Goal: Task Accomplishment & Management: Manage account settings

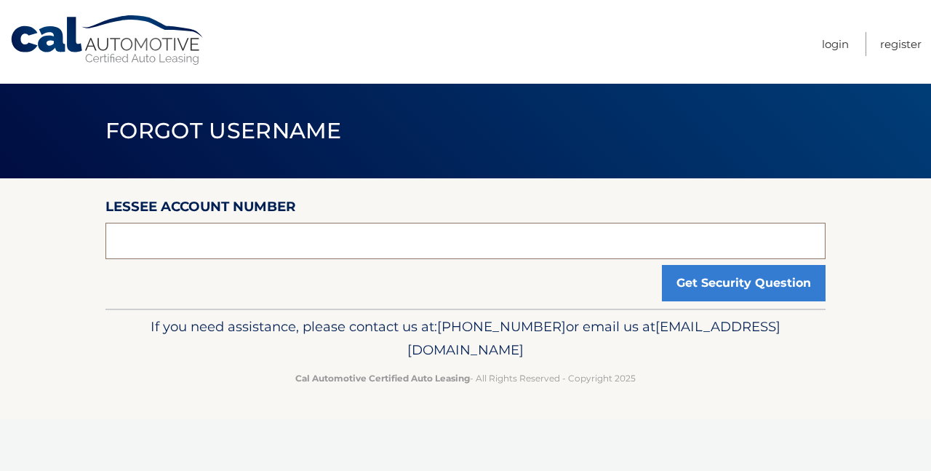
click at [153, 243] on input "text" at bounding box center [465, 241] width 720 height 36
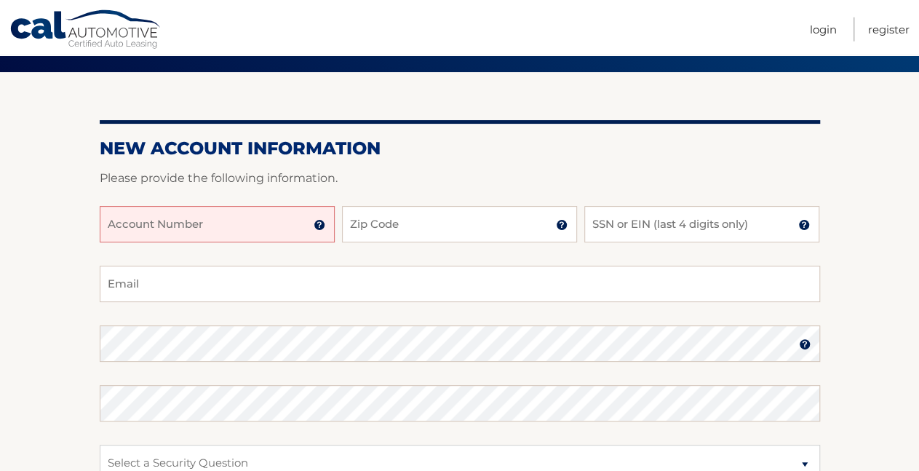
scroll to position [151, 0]
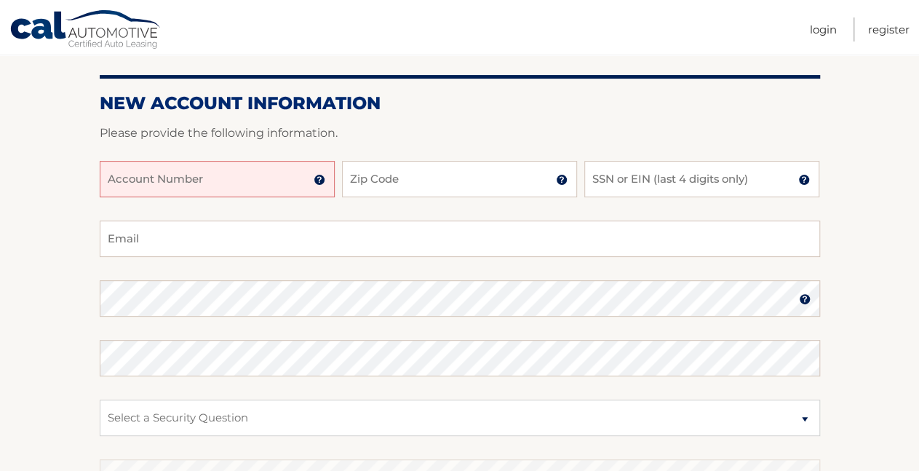
click at [319, 179] on img at bounding box center [319, 180] width 12 height 12
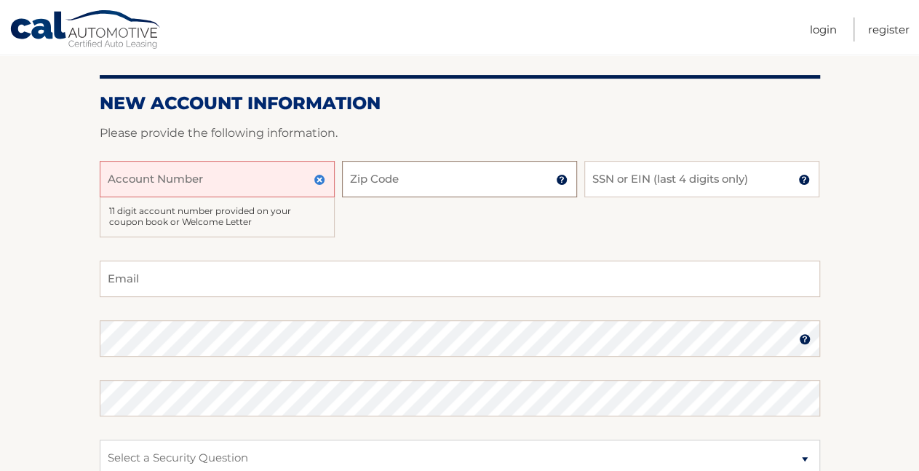
click at [460, 181] on input "Zip Code" at bounding box center [459, 179] width 235 height 36
type input "18940"
click at [632, 180] on input "SSN or EIN (last 4 digits only)" at bounding box center [701, 179] width 235 height 36
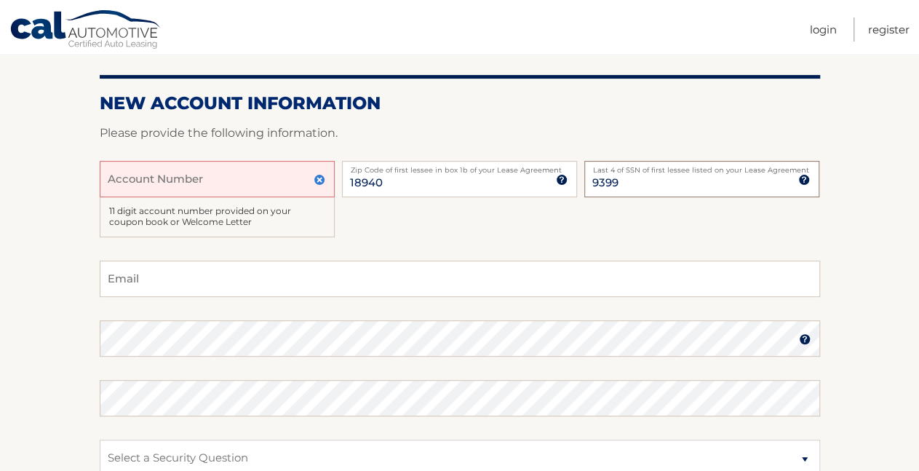
type input "9399"
click at [140, 277] on input "Email" at bounding box center [460, 278] width 720 height 36
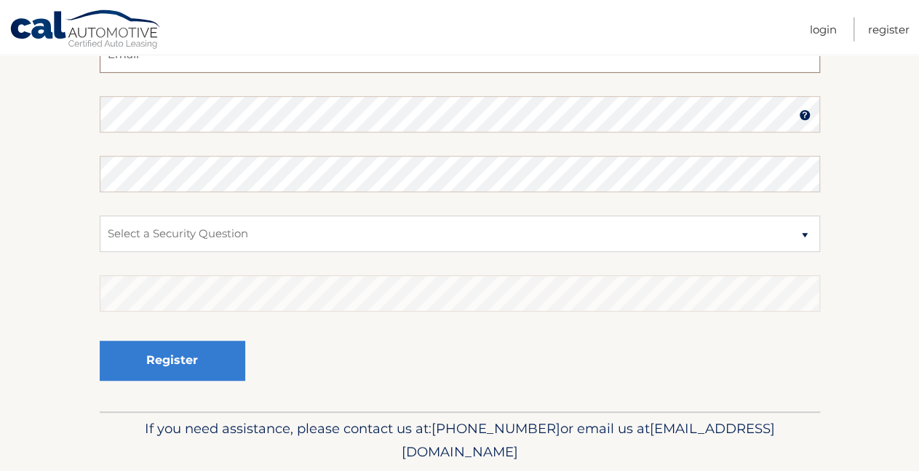
scroll to position [378, 0]
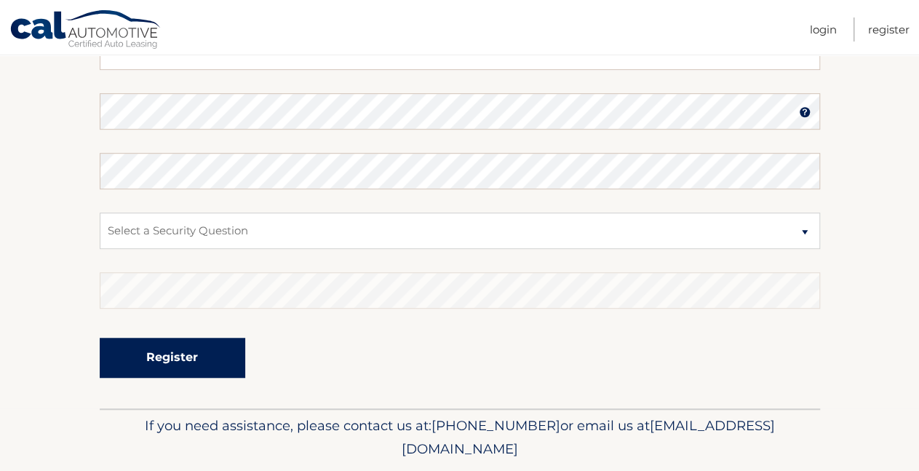
click at [183, 356] on button "Register" at bounding box center [172, 357] width 145 height 40
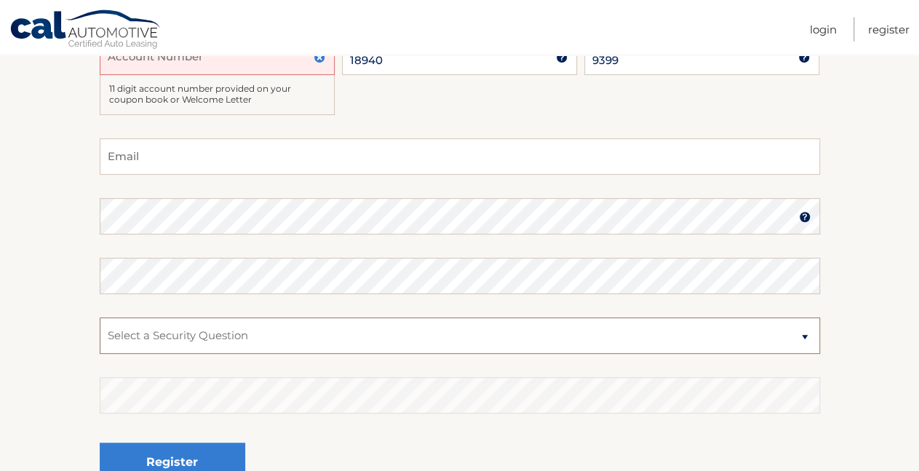
scroll to position [76, 0]
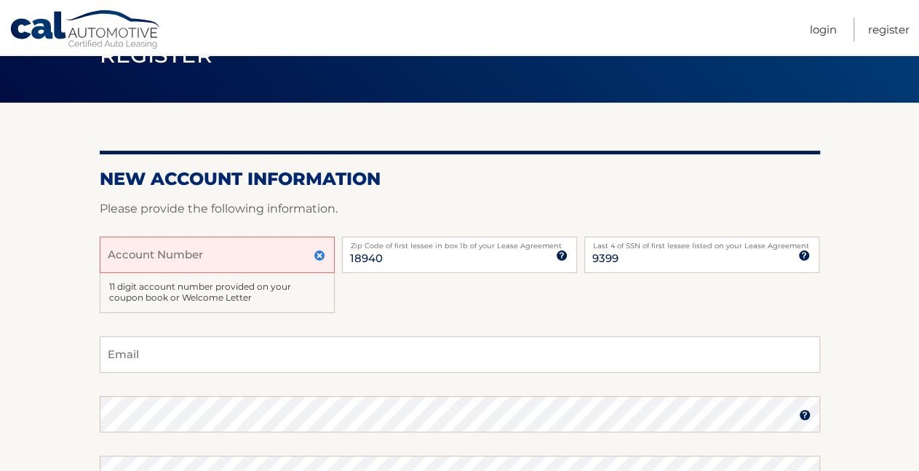
click at [364, 293] on div "Account Number 11 digit account number provided on your coupon book or Welcome …" at bounding box center [460, 286] width 720 height 100
click at [143, 260] on input "Account Number" at bounding box center [217, 254] width 235 height 36
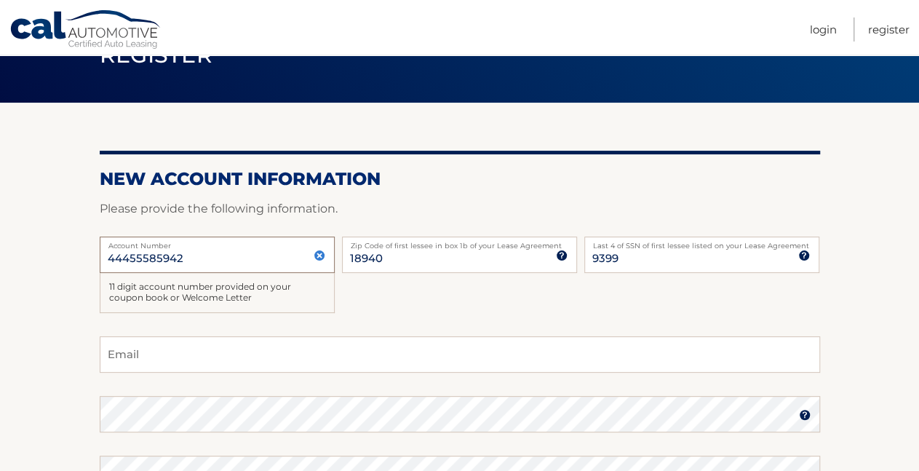
type input "44455585942"
click at [229, 358] on input "Email" at bounding box center [460, 354] width 720 height 36
click at [167, 365] on input "Email" at bounding box center [460, 354] width 720 height 36
type input "gallen200@comcast.net"
click at [65, 356] on section "New Account Information Please provide the following information. 44455585942 A…" at bounding box center [459, 407] width 919 height 608
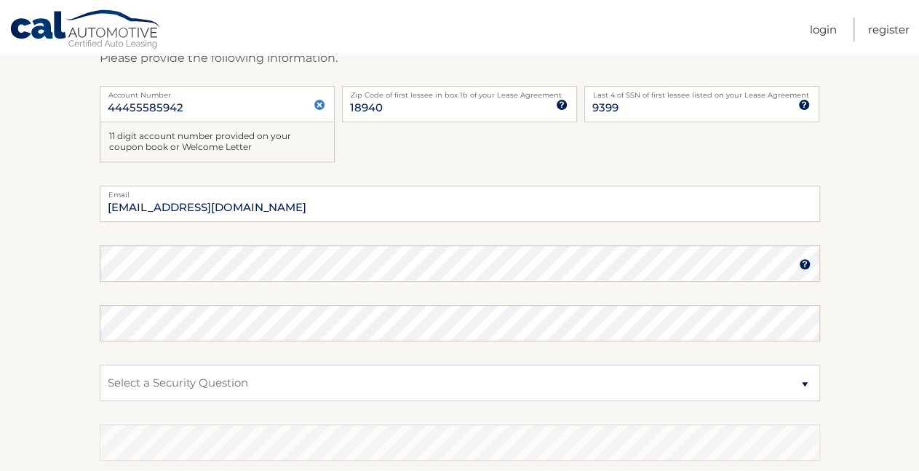
scroll to position [227, 0]
click at [807, 263] on img at bounding box center [805, 263] width 12 height 12
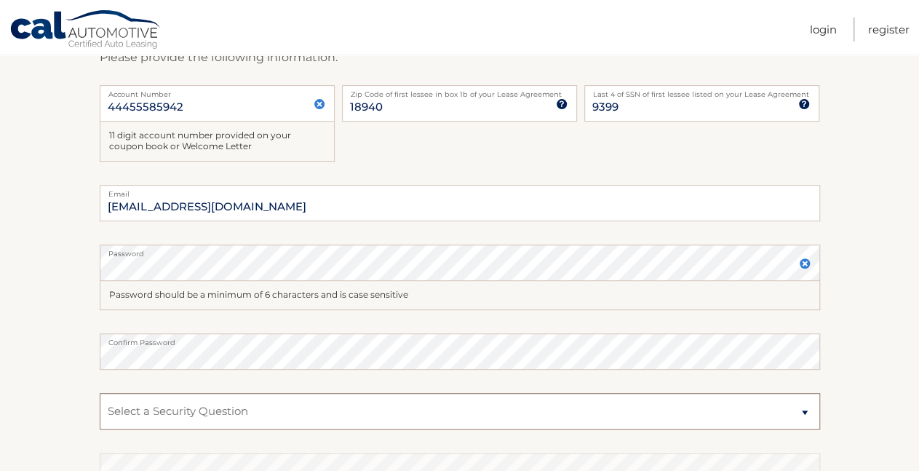
click at [100, 393] on select "Select a Security Question What was the name of your elementary school? What is…" at bounding box center [460, 411] width 720 height 36
select select "1"
click option "What was the name of your elementary school?" at bounding box center [0, 0] width 0 height 0
click at [100, 393] on select "Select a Security Question What was the name of your elementary school? What is…" at bounding box center [460, 411] width 720 height 36
click at [139, 416] on select "Select a Security Question What was the name of your elementary school? What is…" at bounding box center [460, 411] width 720 height 36
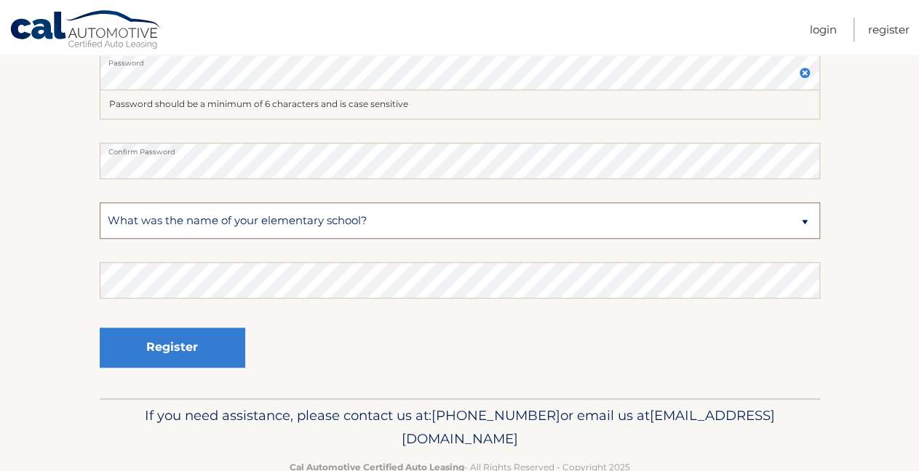
scroll to position [454, 0]
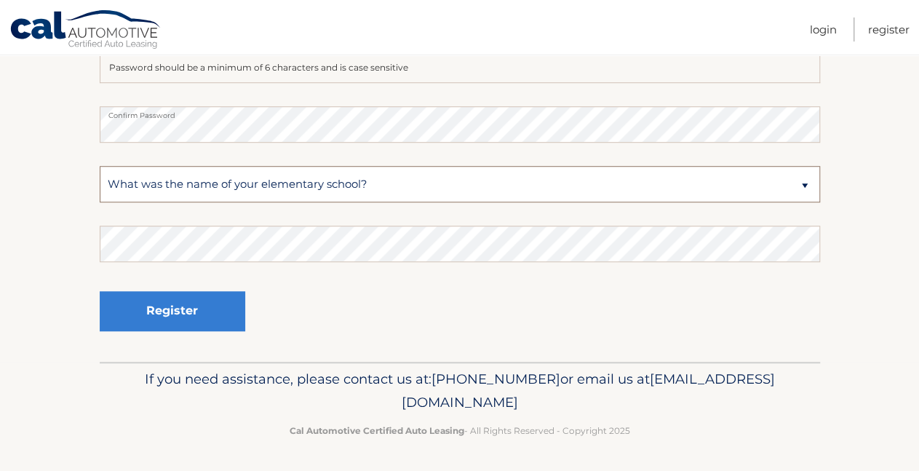
click at [100, 166] on select "Select a Security Question What was the name of your elementary school? What is…" at bounding box center [460, 184] width 720 height 36
click option "What was the name of your elementary school?" at bounding box center [0, 0] width 0 height 0
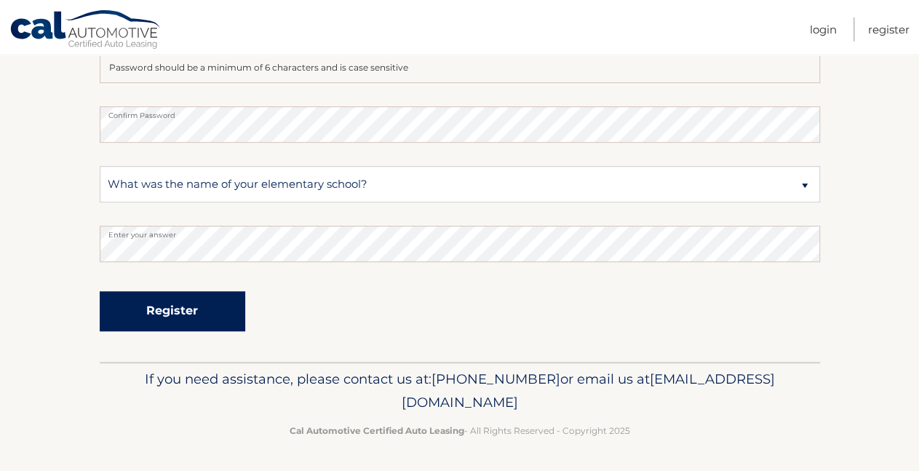
click at [184, 309] on button "Register" at bounding box center [172, 311] width 145 height 40
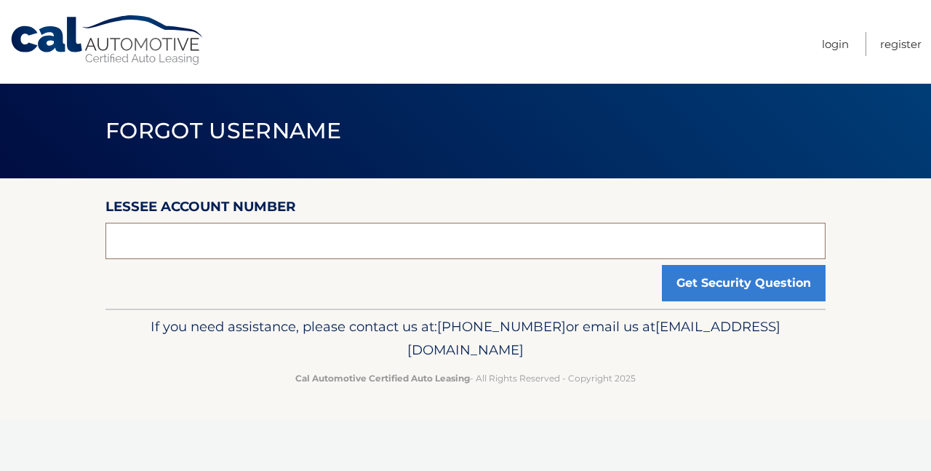
click at [142, 243] on input "text" at bounding box center [465, 241] width 720 height 36
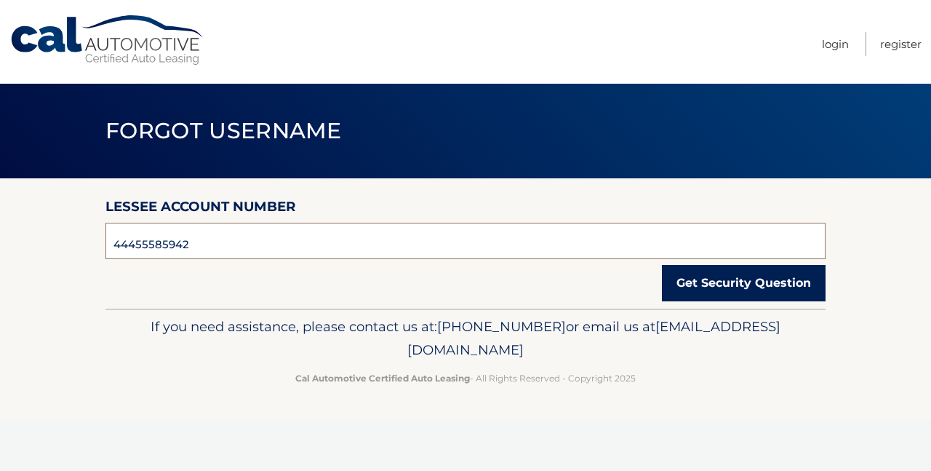
type input "44455585942"
click at [731, 287] on button "Get Security Question" at bounding box center [744, 283] width 164 height 36
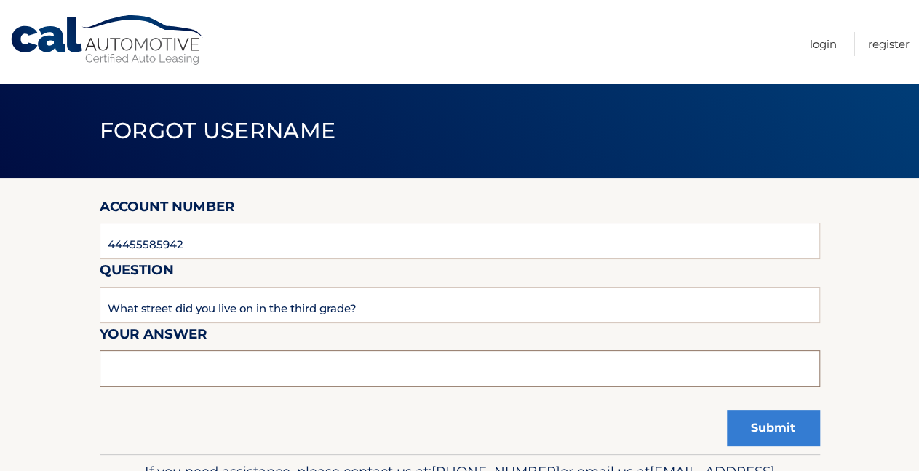
click at [115, 367] on input "text" at bounding box center [460, 368] width 720 height 36
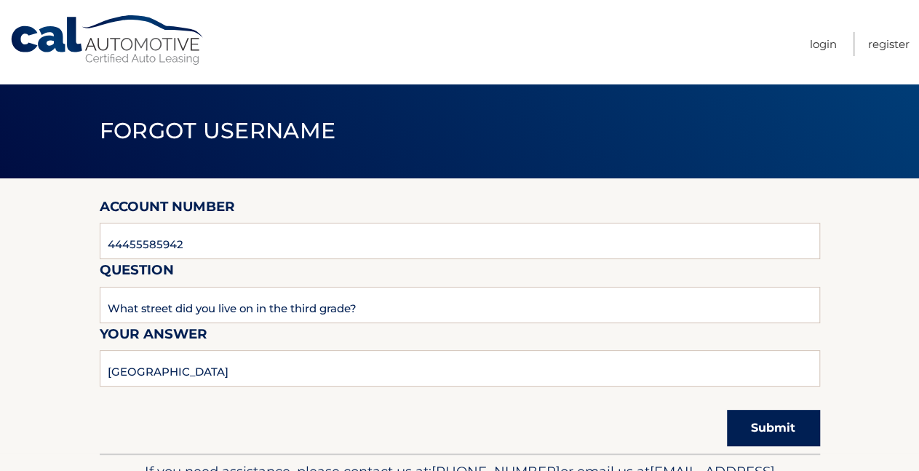
click at [766, 428] on button "Submit" at bounding box center [773, 427] width 93 height 36
drag, startPoint x: 199, startPoint y: 375, endPoint x: 0, endPoint y: 377, distance: 199.3
click at [100, 377] on input "Woodland drive" at bounding box center [460, 368] width 720 height 36
type input "Lee"
click at [770, 432] on button "Submit" at bounding box center [773, 427] width 93 height 36
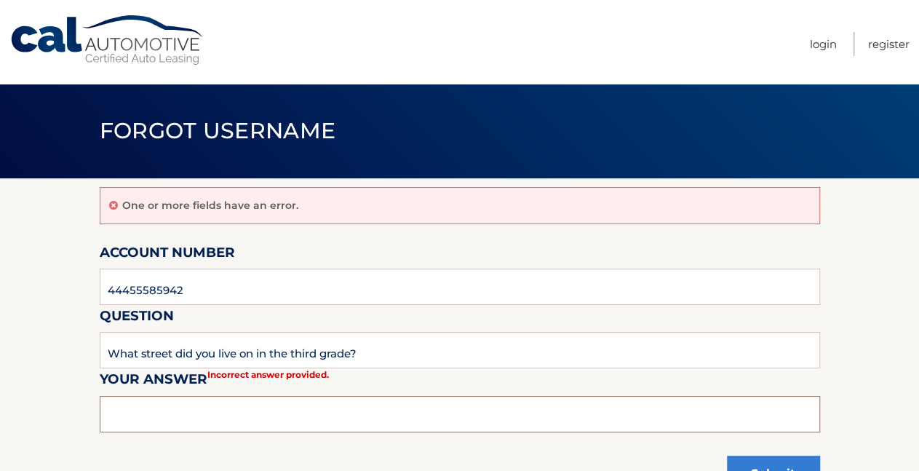
click at [124, 412] on input "text" at bounding box center [460, 414] width 720 height 36
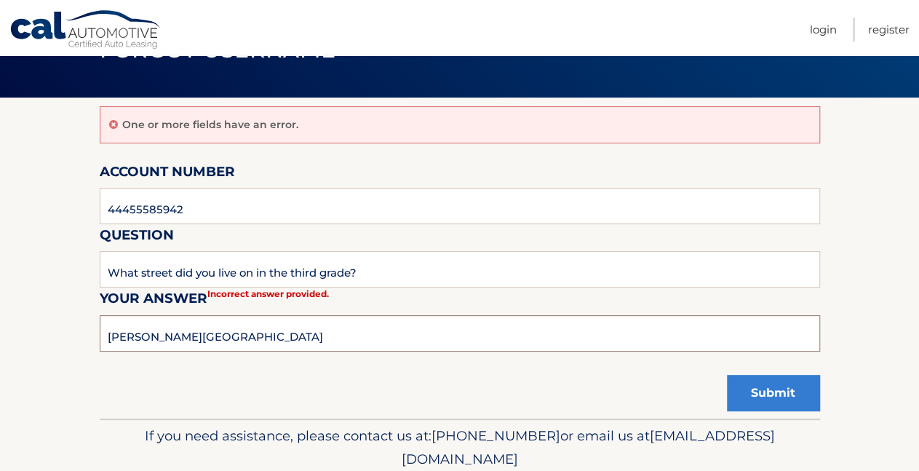
scroll to position [137, 0]
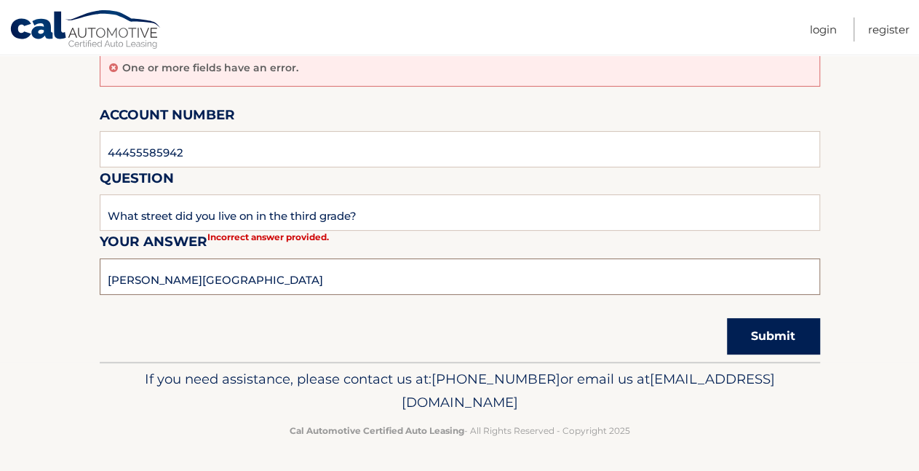
type input "Lee Road"
click at [760, 340] on button "Submit" at bounding box center [773, 336] width 93 height 36
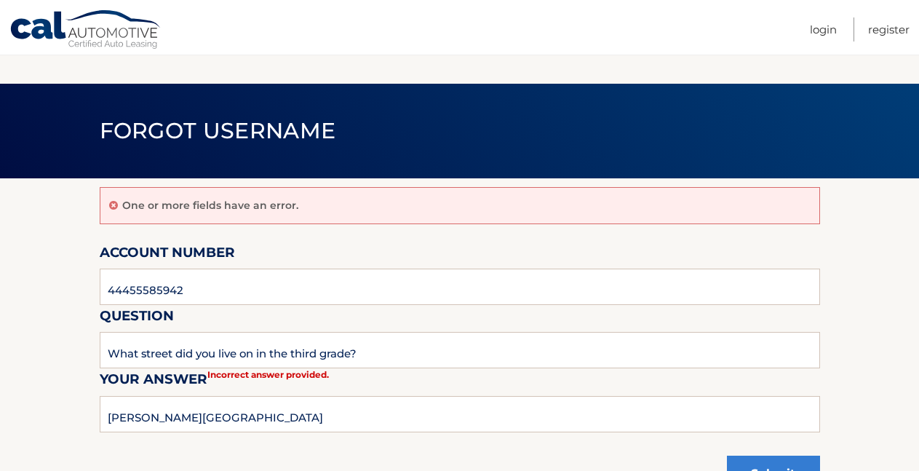
scroll to position [137, 0]
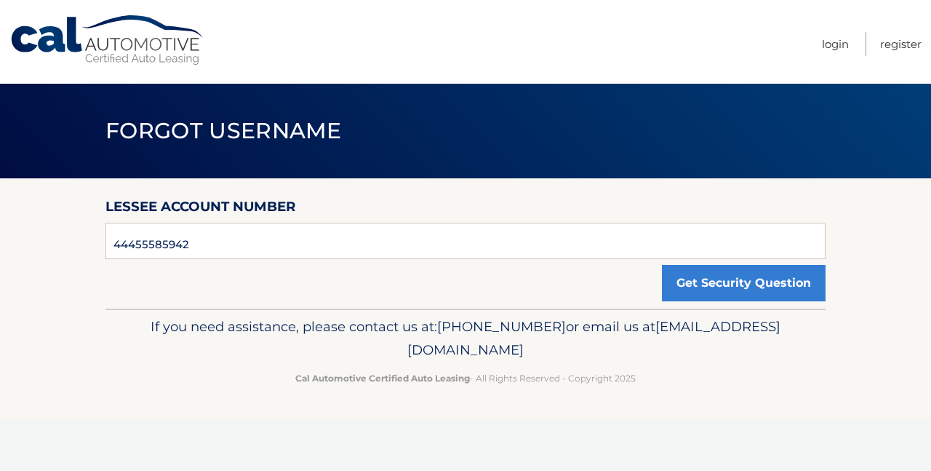
click at [783, 435] on div "Cal Automotive Menu Login Register Forgot Username" at bounding box center [465, 235] width 931 height 471
